Goal: Information Seeking & Learning: Learn about a topic

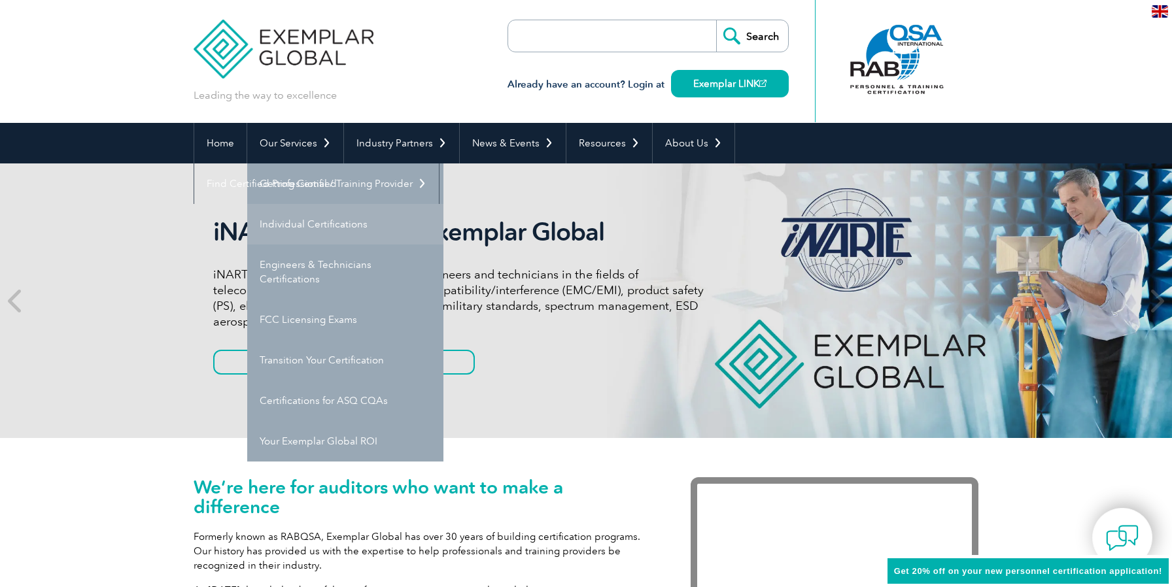
click at [307, 229] on link "Individual Certifications" at bounding box center [345, 224] width 196 height 41
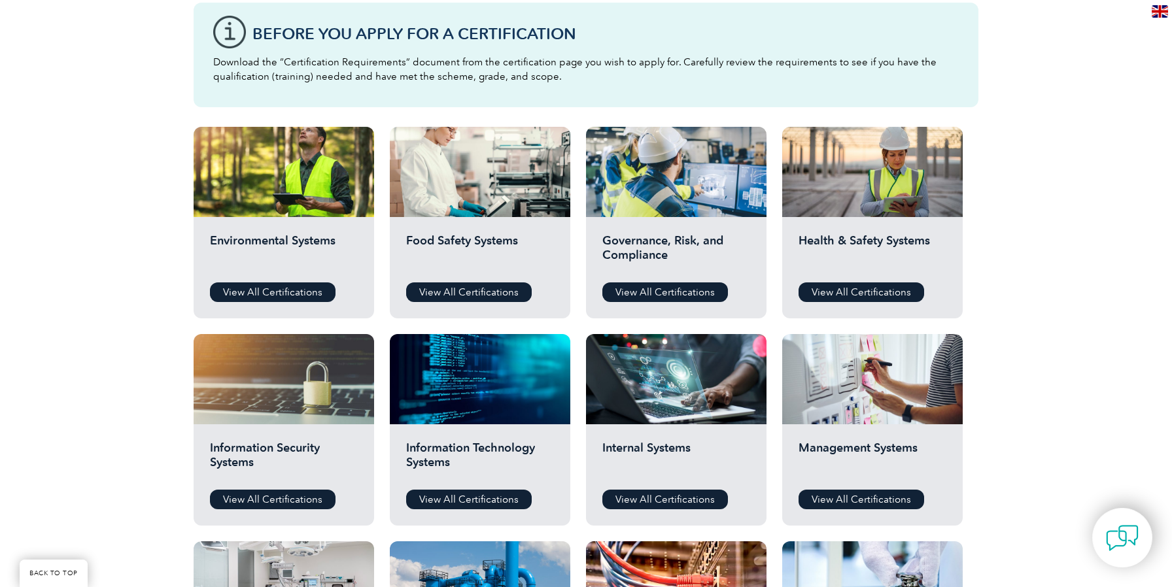
scroll to position [398, 0]
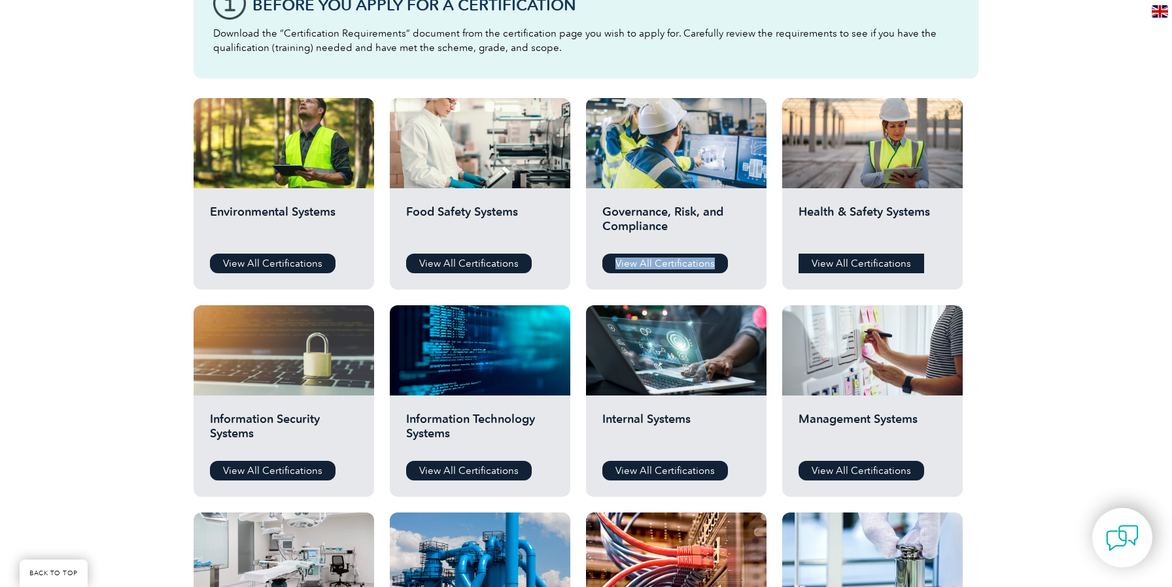
click at [824, 270] on link "View All Certifications" at bounding box center [861, 264] width 126 height 20
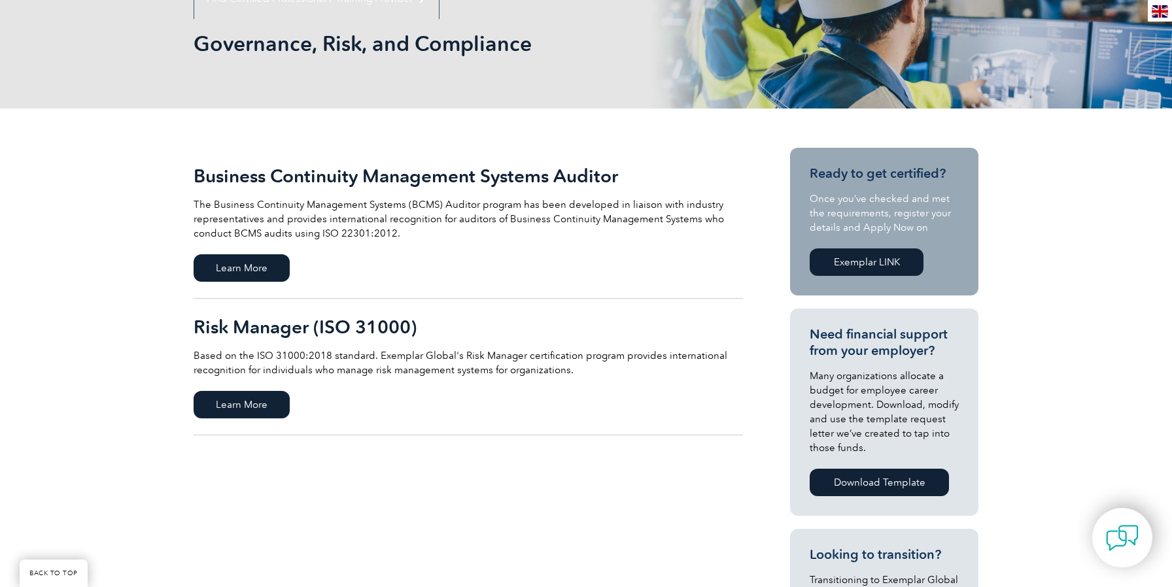
scroll to position [204, 0]
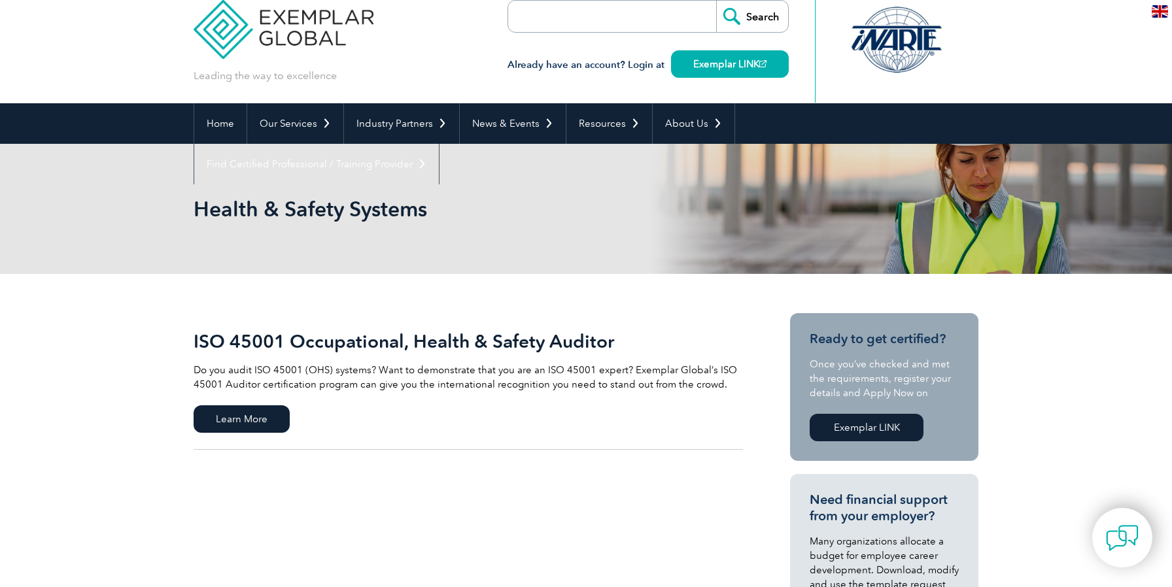
scroll to position [22, 0]
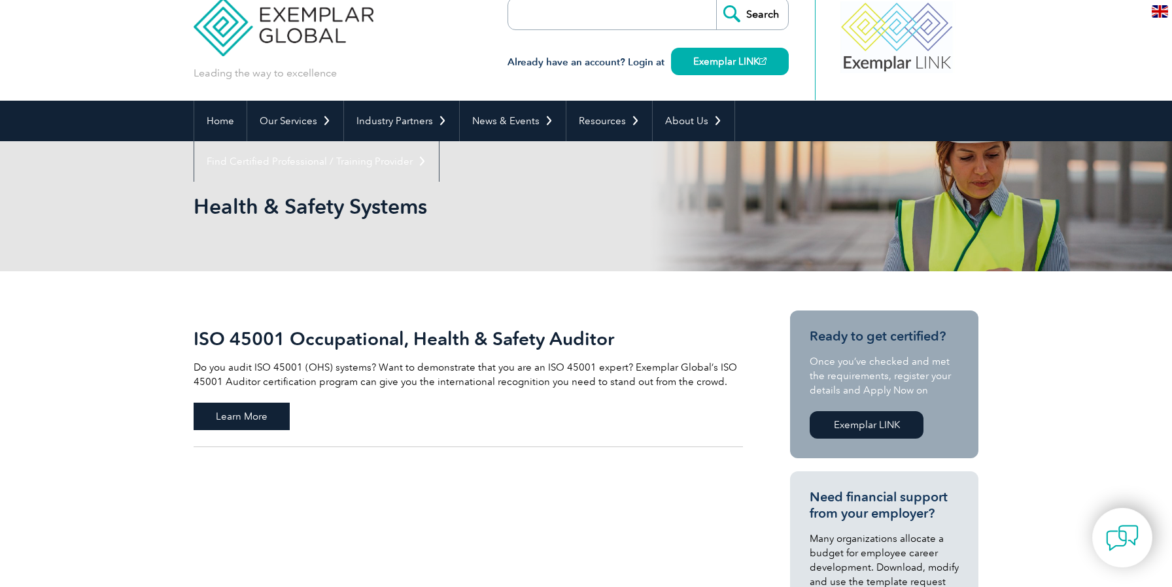
click at [250, 418] on span "Learn More" at bounding box center [242, 416] width 96 height 27
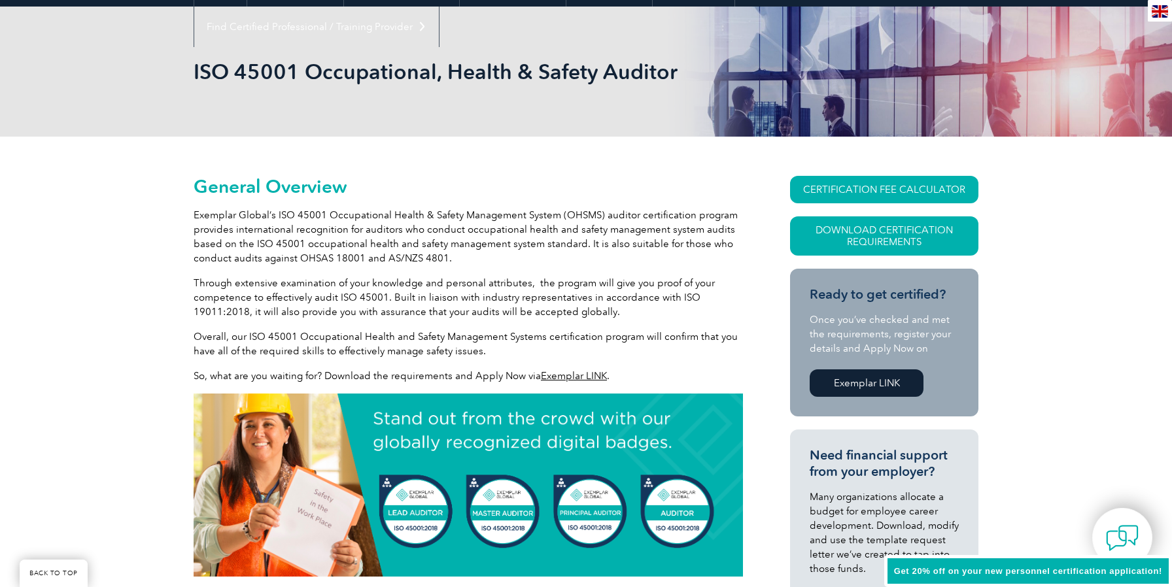
scroll to position [158, 0]
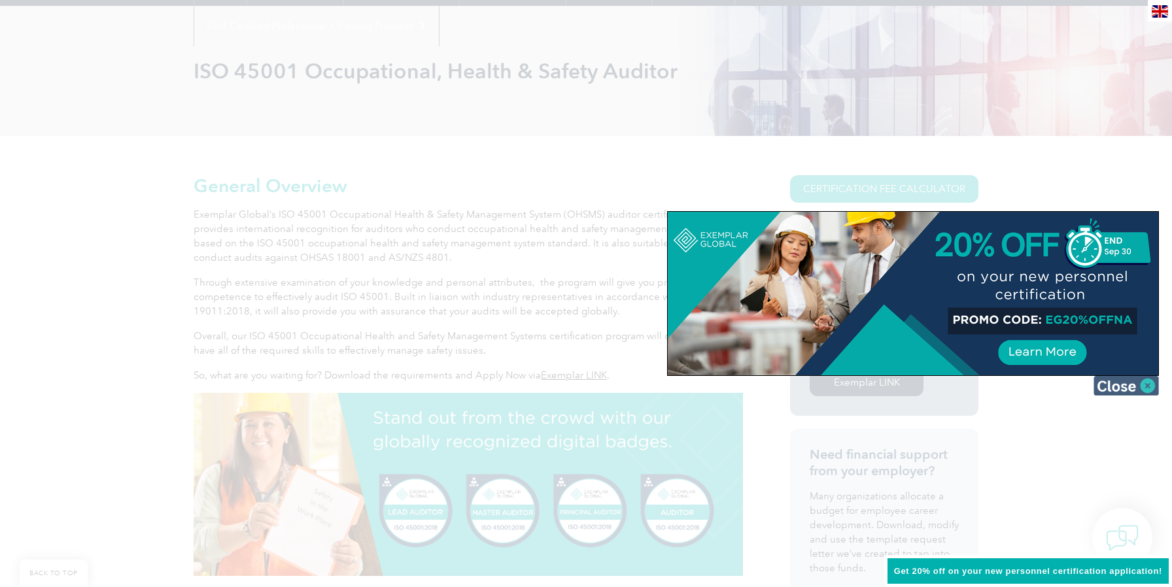
click at [1147, 392] on img at bounding box center [1125, 386] width 65 height 20
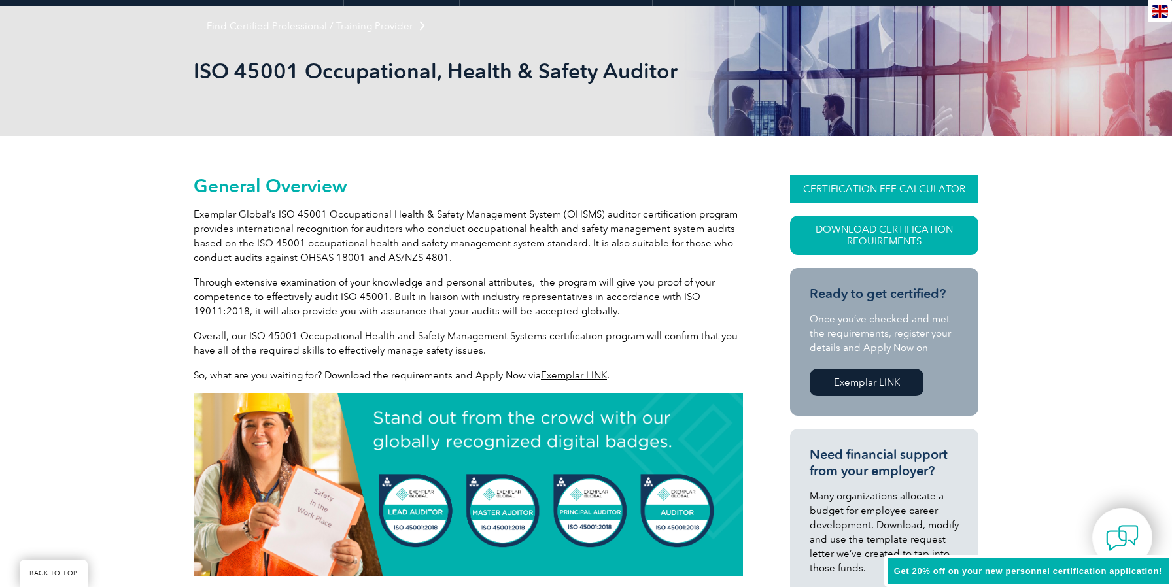
click at [939, 185] on link "CERTIFICATION FEE CALCULATOR" at bounding box center [884, 188] width 188 height 27
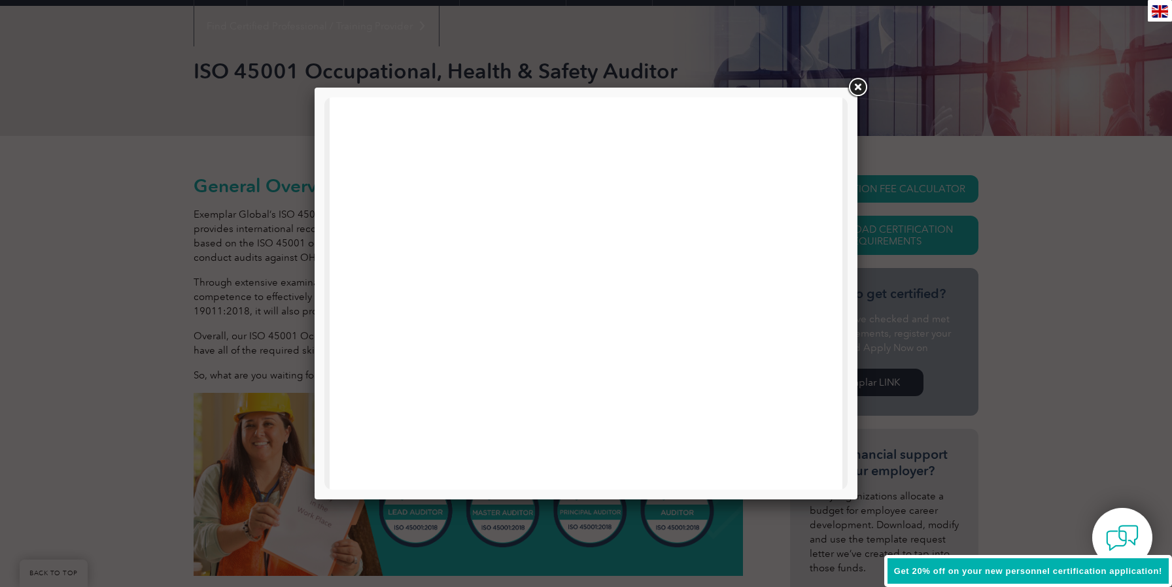
scroll to position [415, 0]
click at [855, 97] on link at bounding box center [857, 88] width 24 height 24
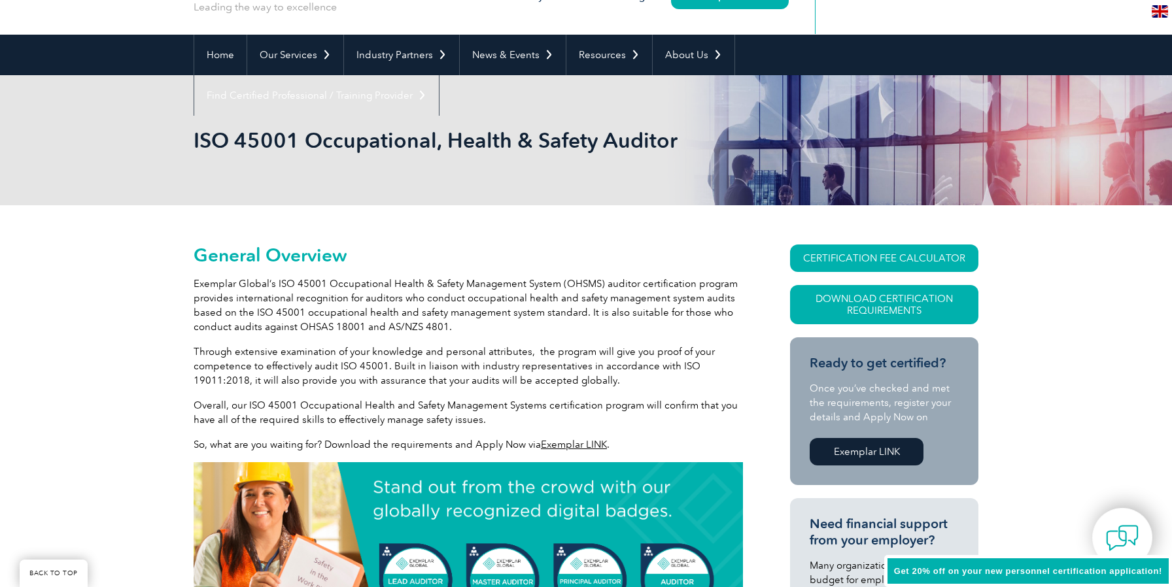
scroll to position [0, 0]
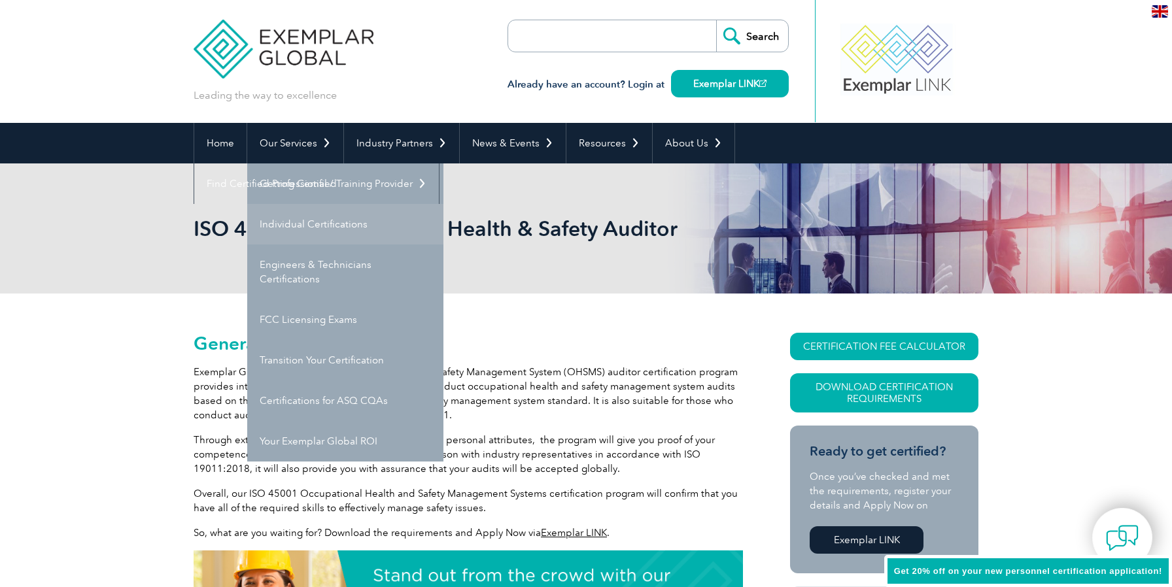
click at [299, 220] on link "Individual Certifications" at bounding box center [345, 224] width 196 height 41
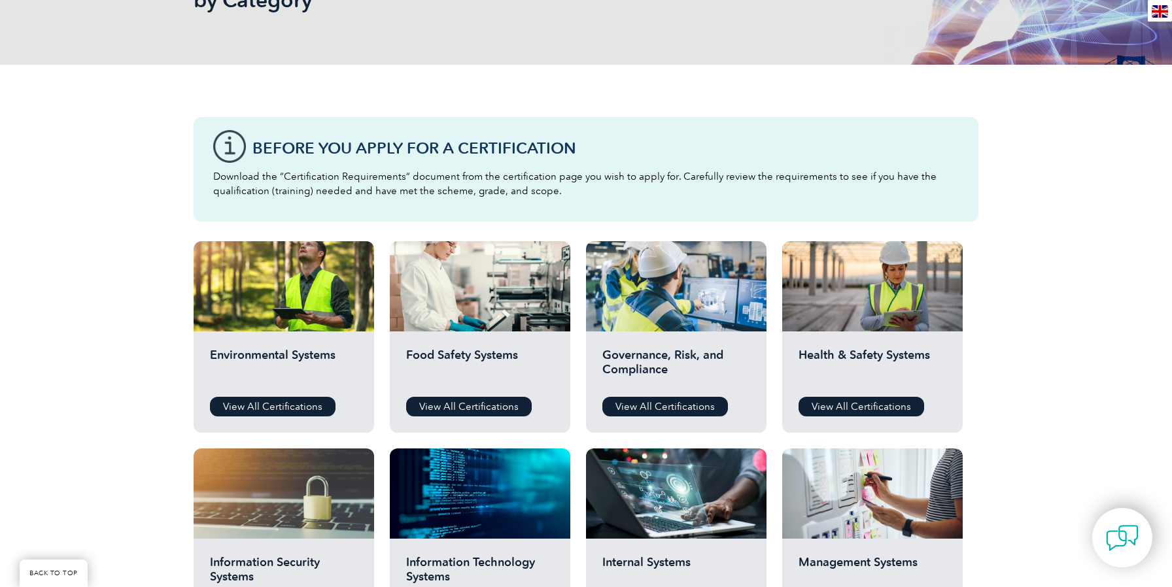
scroll to position [265, 0]
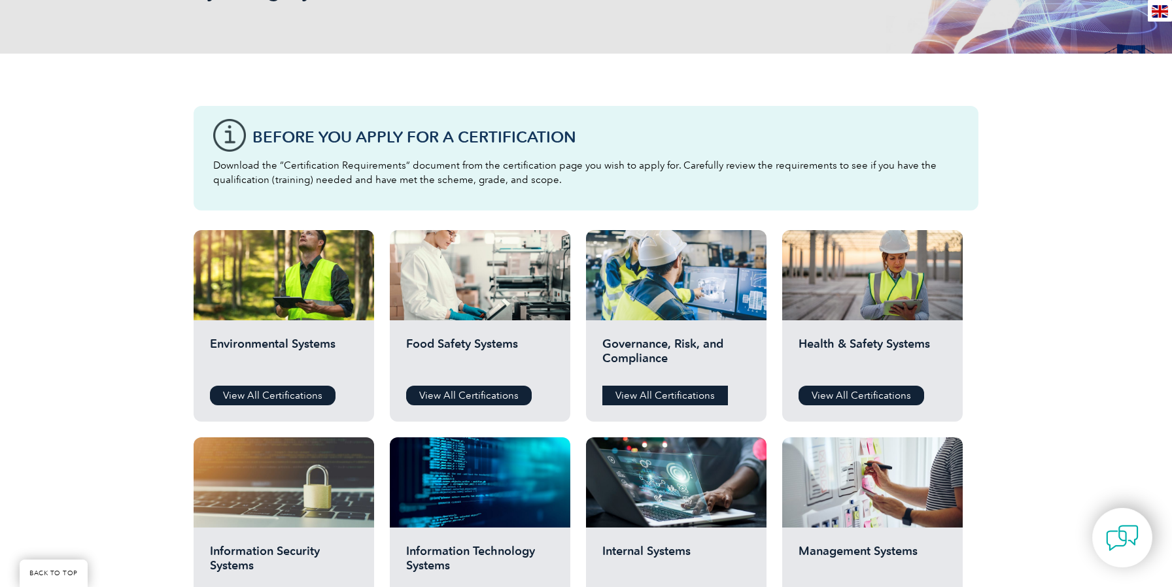
click at [650, 394] on link "View All Certifications" at bounding box center [665, 396] width 126 height 20
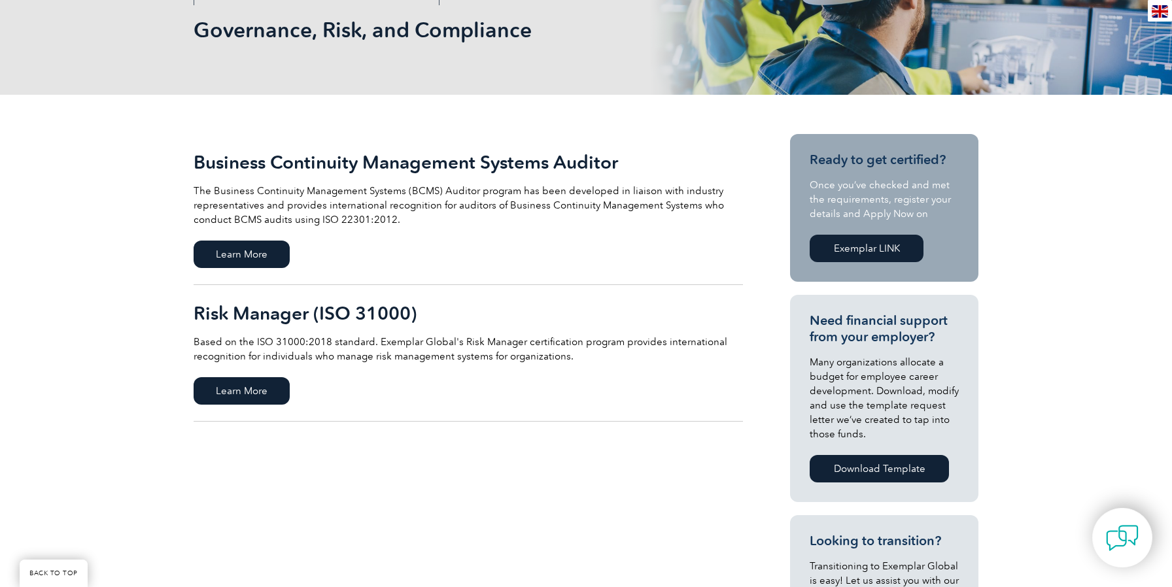
scroll to position [206, 0]
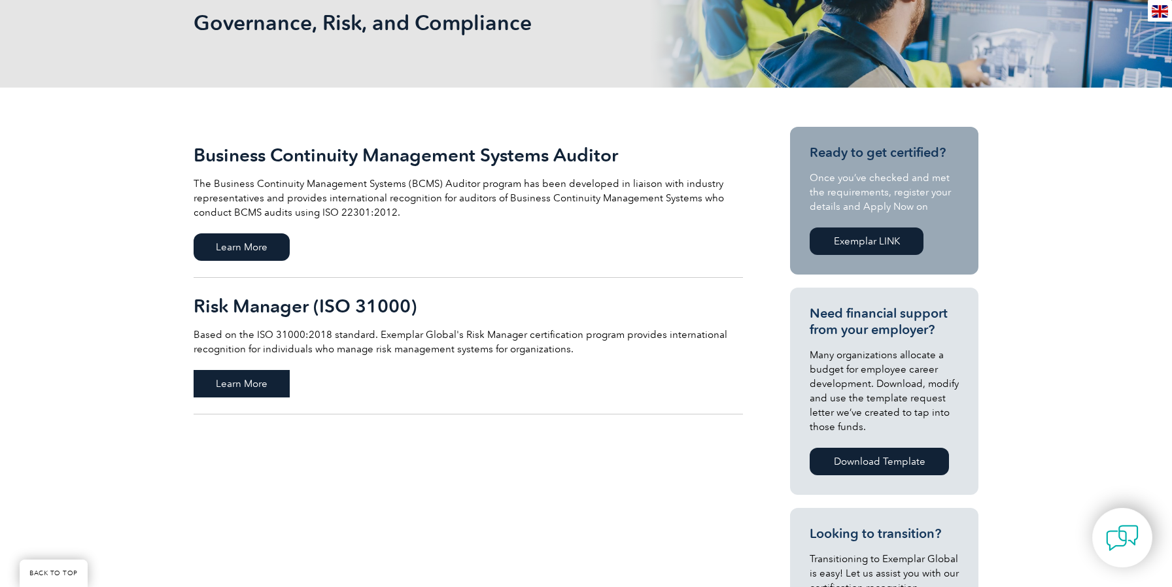
click at [259, 383] on span "Learn More" at bounding box center [242, 383] width 96 height 27
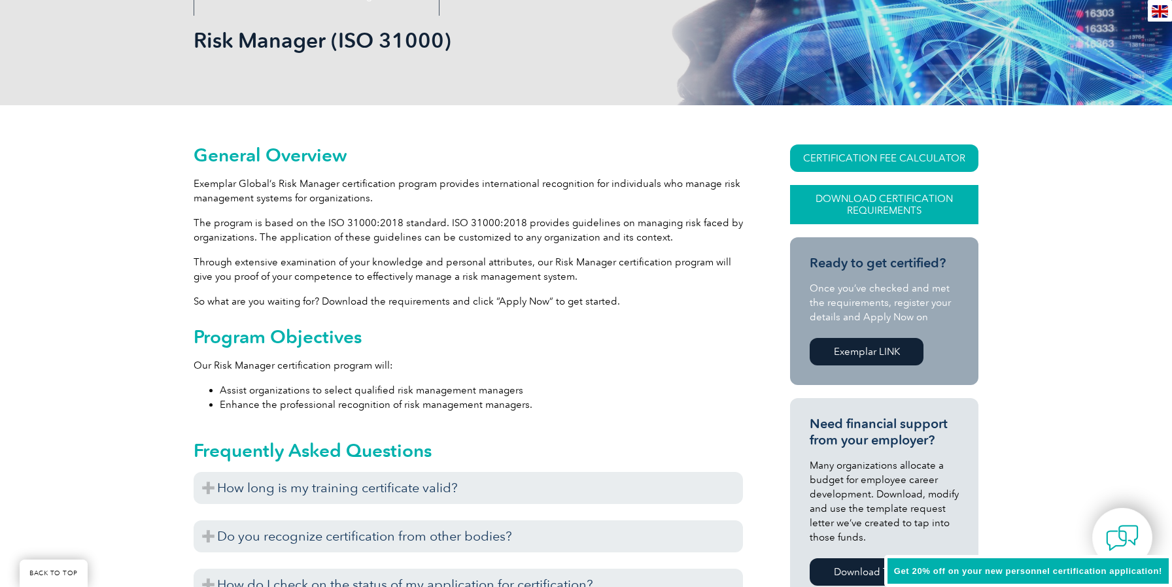
scroll to position [196, 0]
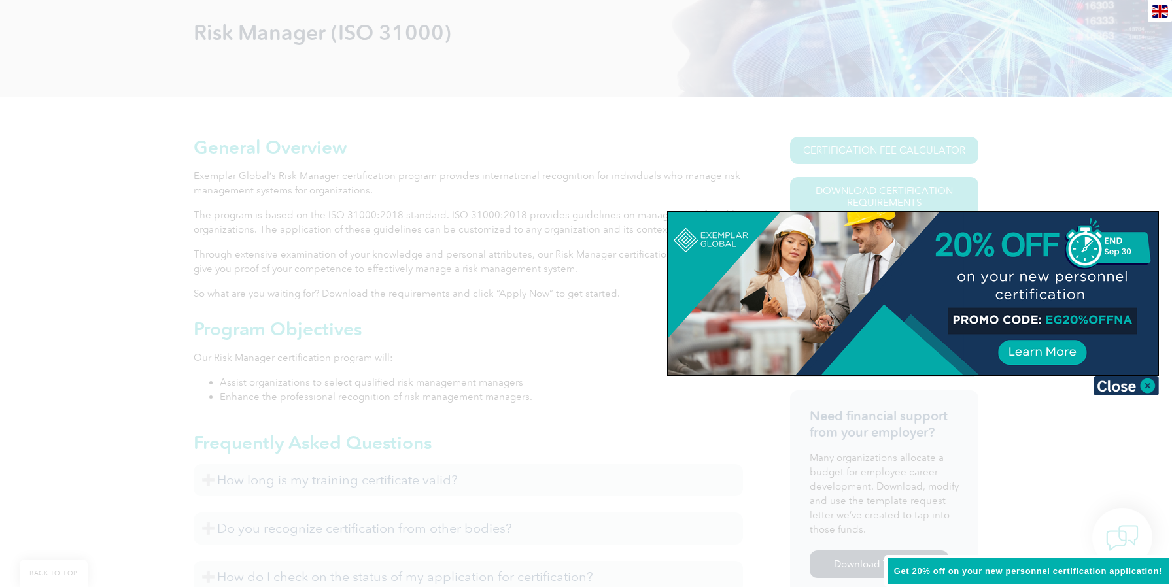
click at [1090, 173] on div at bounding box center [586, 293] width 1172 height 587
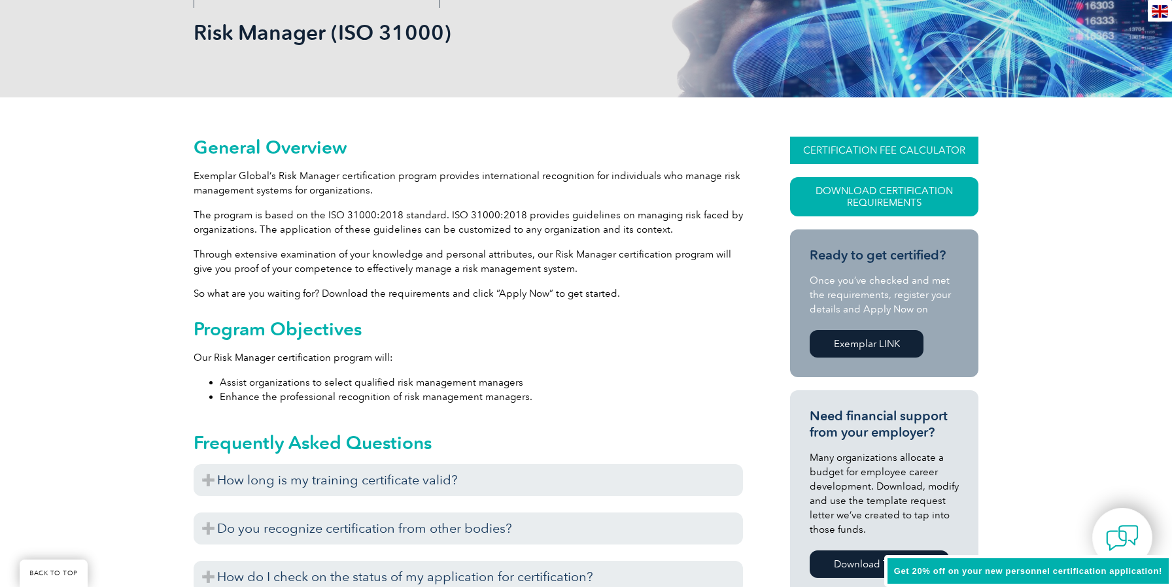
click at [919, 148] on link "CERTIFICATION FEE CALCULATOR" at bounding box center [884, 150] width 188 height 27
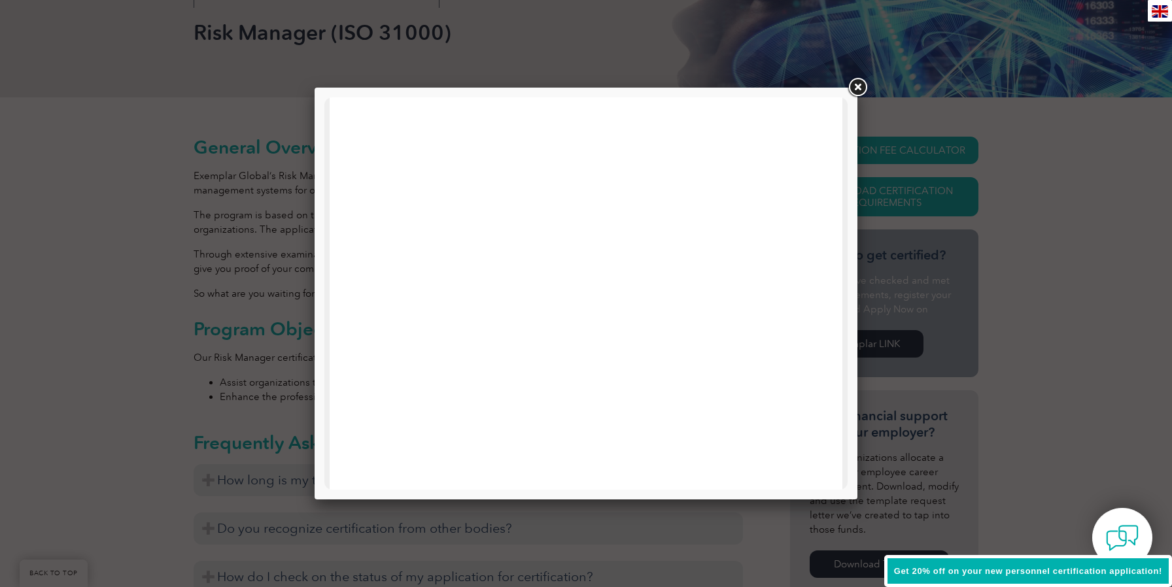
scroll to position [352, 0]
click at [854, 89] on link at bounding box center [857, 88] width 24 height 24
